Goal: Information Seeking & Learning: Learn about a topic

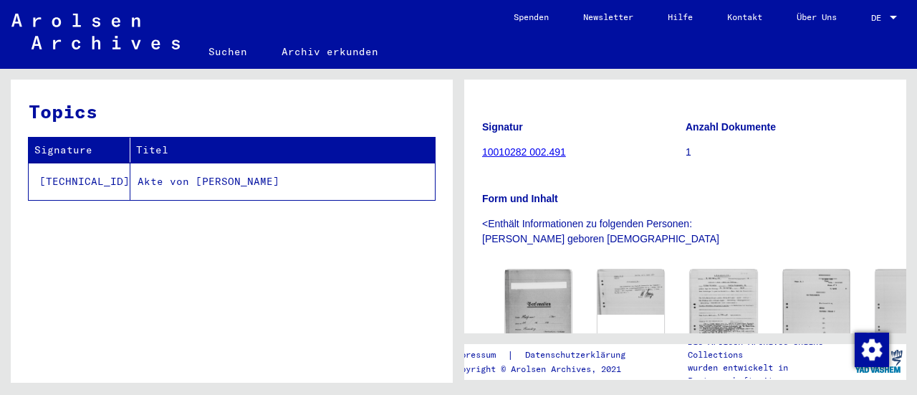
scroll to position [123, 0]
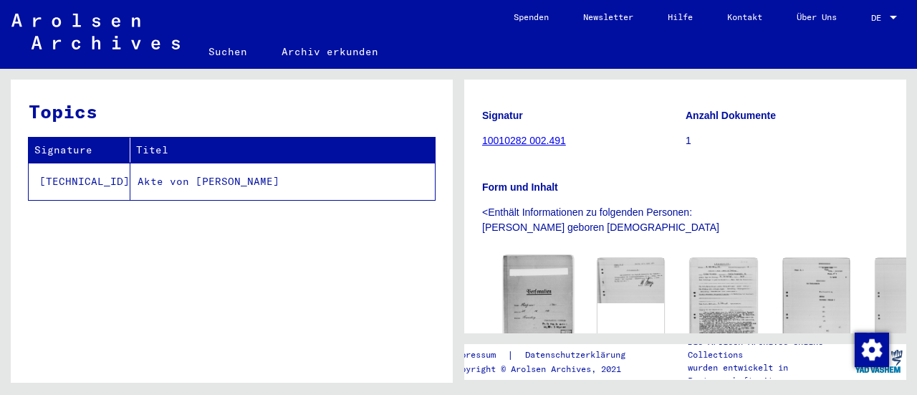
click at [512, 264] on img at bounding box center [539, 299] width 70 height 88
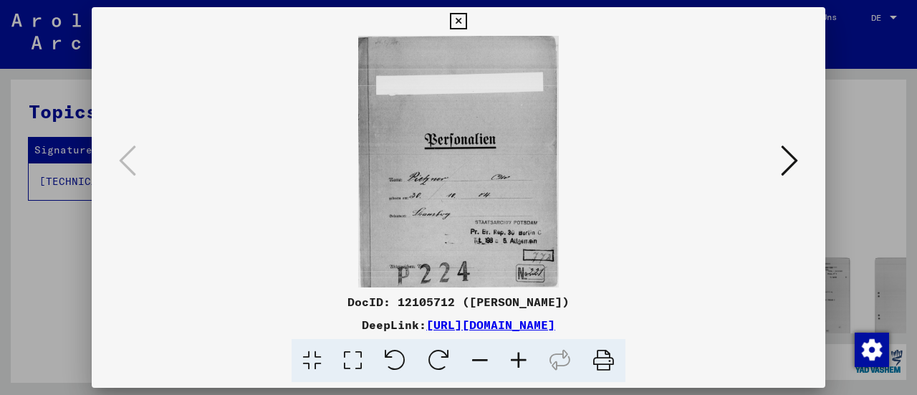
click at [788, 155] on icon at bounding box center [789, 160] width 17 height 34
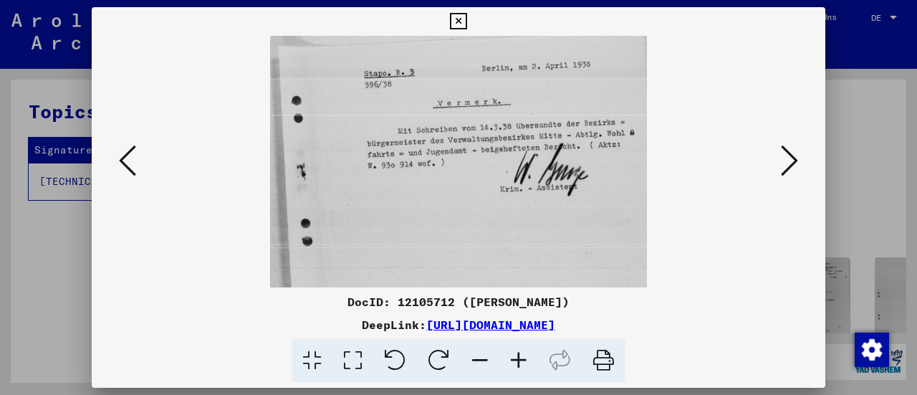
click at [788, 155] on icon at bounding box center [789, 160] width 17 height 34
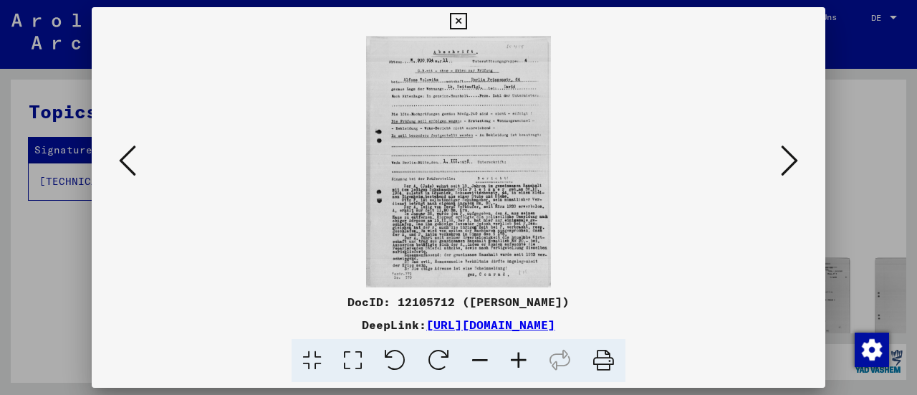
click at [517, 358] on icon at bounding box center [518, 361] width 39 height 44
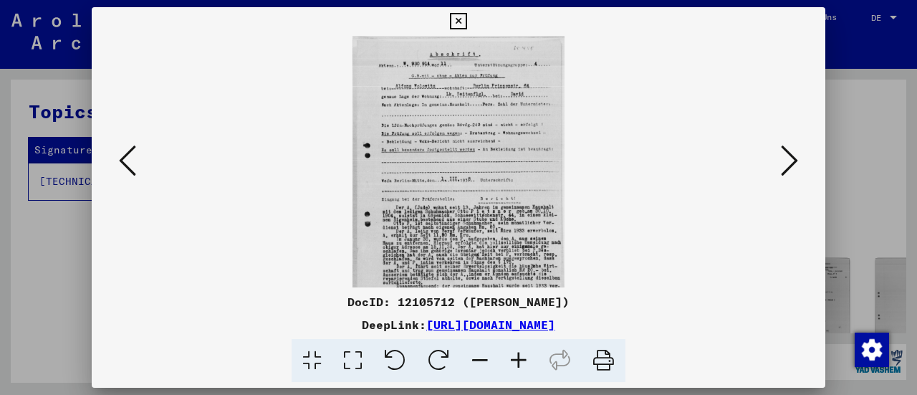
click at [517, 358] on icon at bounding box center [518, 361] width 39 height 44
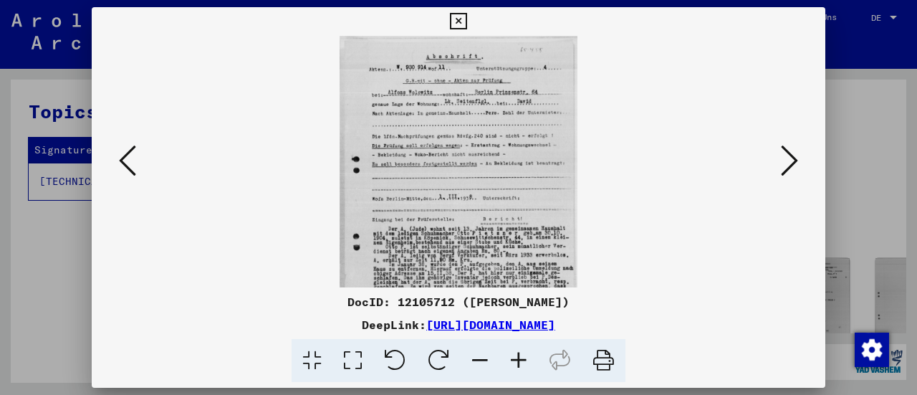
click at [517, 358] on icon at bounding box center [518, 361] width 39 height 44
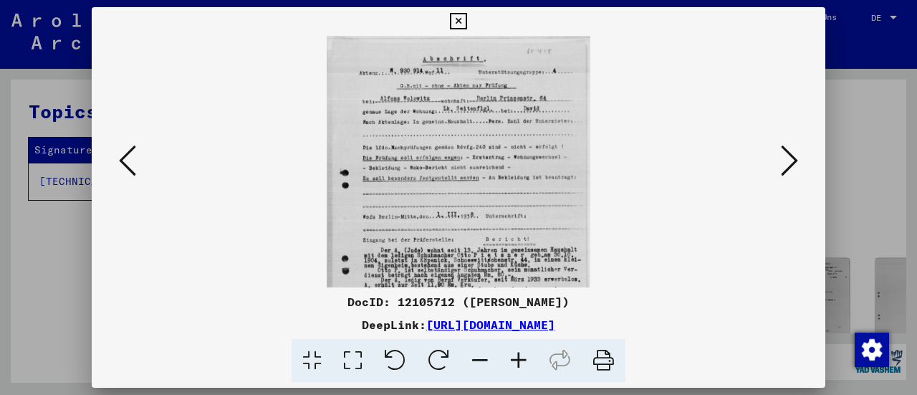
click at [517, 358] on icon at bounding box center [518, 361] width 39 height 44
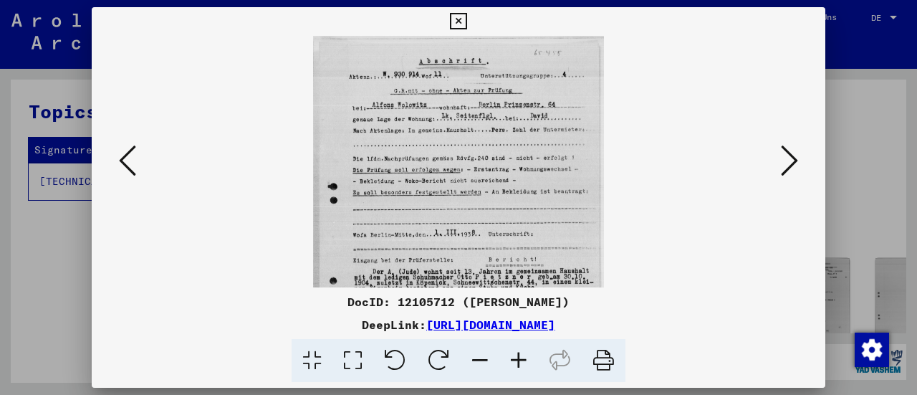
click at [517, 358] on icon at bounding box center [518, 361] width 39 height 44
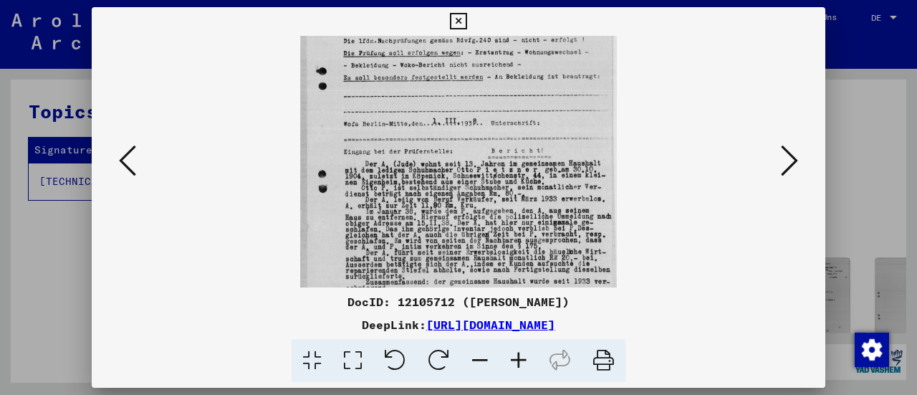
drag, startPoint x: 433, startPoint y: 219, endPoint x: 441, endPoint y: 93, distance: 125.7
click at [441, 93] on img at bounding box center [458, 122] width 317 height 431
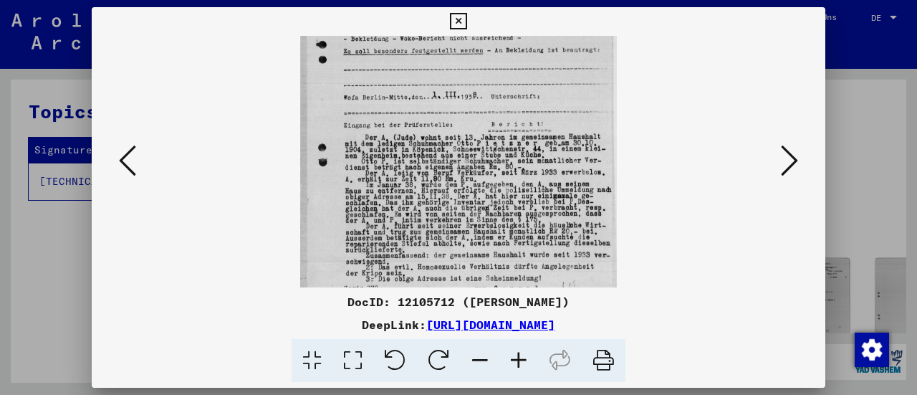
drag, startPoint x: 423, startPoint y: 130, endPoint x: 424, endPoint y: 107, distance: 22.9
click at [424, 107] on img at bounding box center [458, 95] width 317 height 431
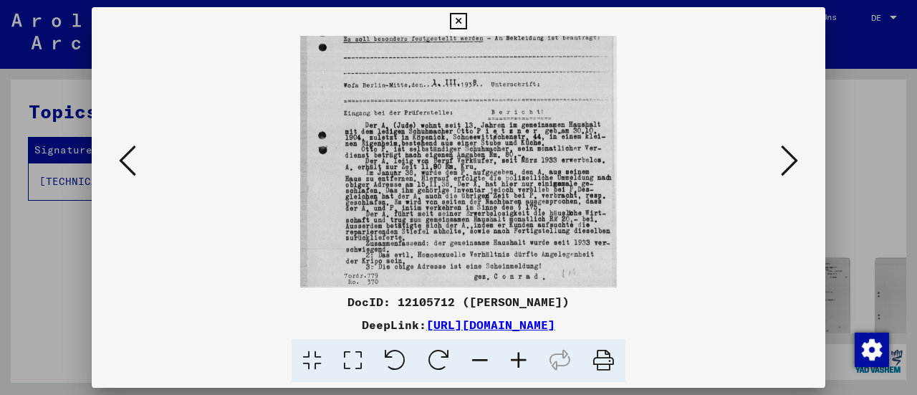
drag, startPoint x: 418, startPoint y: 115, endPoint x: 414, endPoint y: 101, distance: 14.8
click at [414, 101] on img at bounding box center [458, 83] width 317 height 431
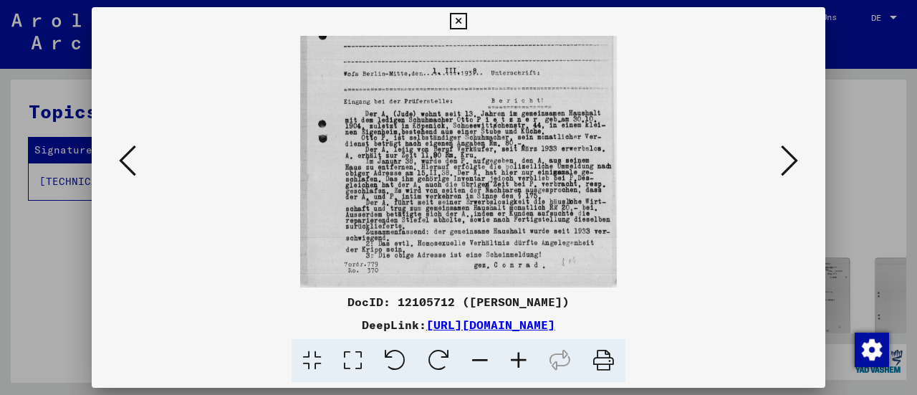
drag, startPoint x: 490, startPoint y: 218, endPoint x: 480, endPoint y: 138, distance: 80.9
click at [480, 138] on img at bounding box center [458, 72] width 317 height 431
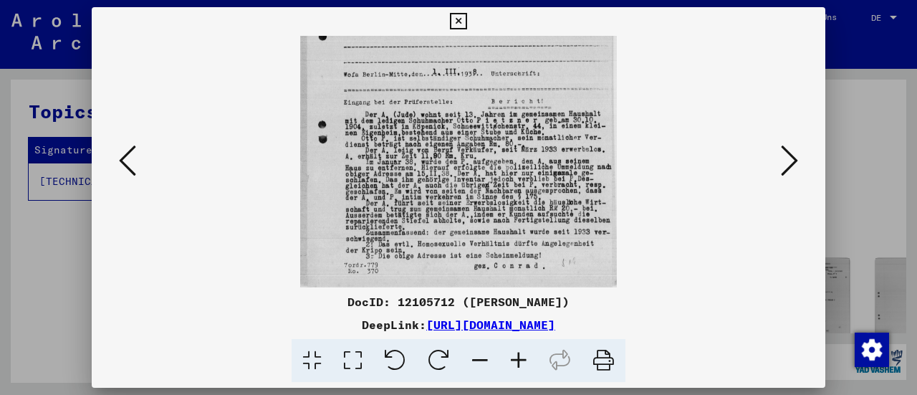
click at [480, 138] on img at bounding box center [458, 72] width 317 height 431
